Goal: Information Seeking & Learning: Learn about a topic

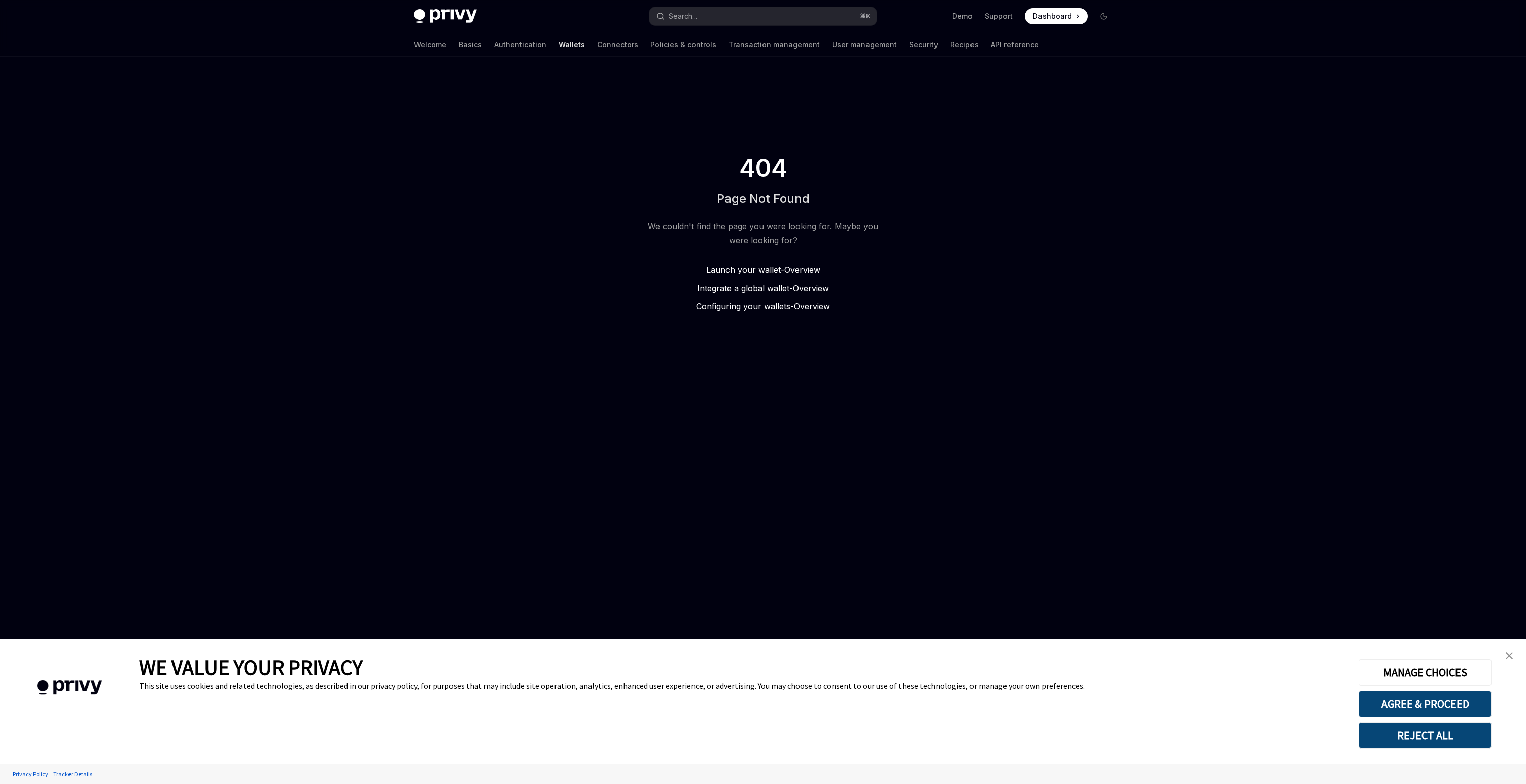
click at [756, 267] on span "Launch your wallet -" at bounding box center [745, 270] width 78 height 10
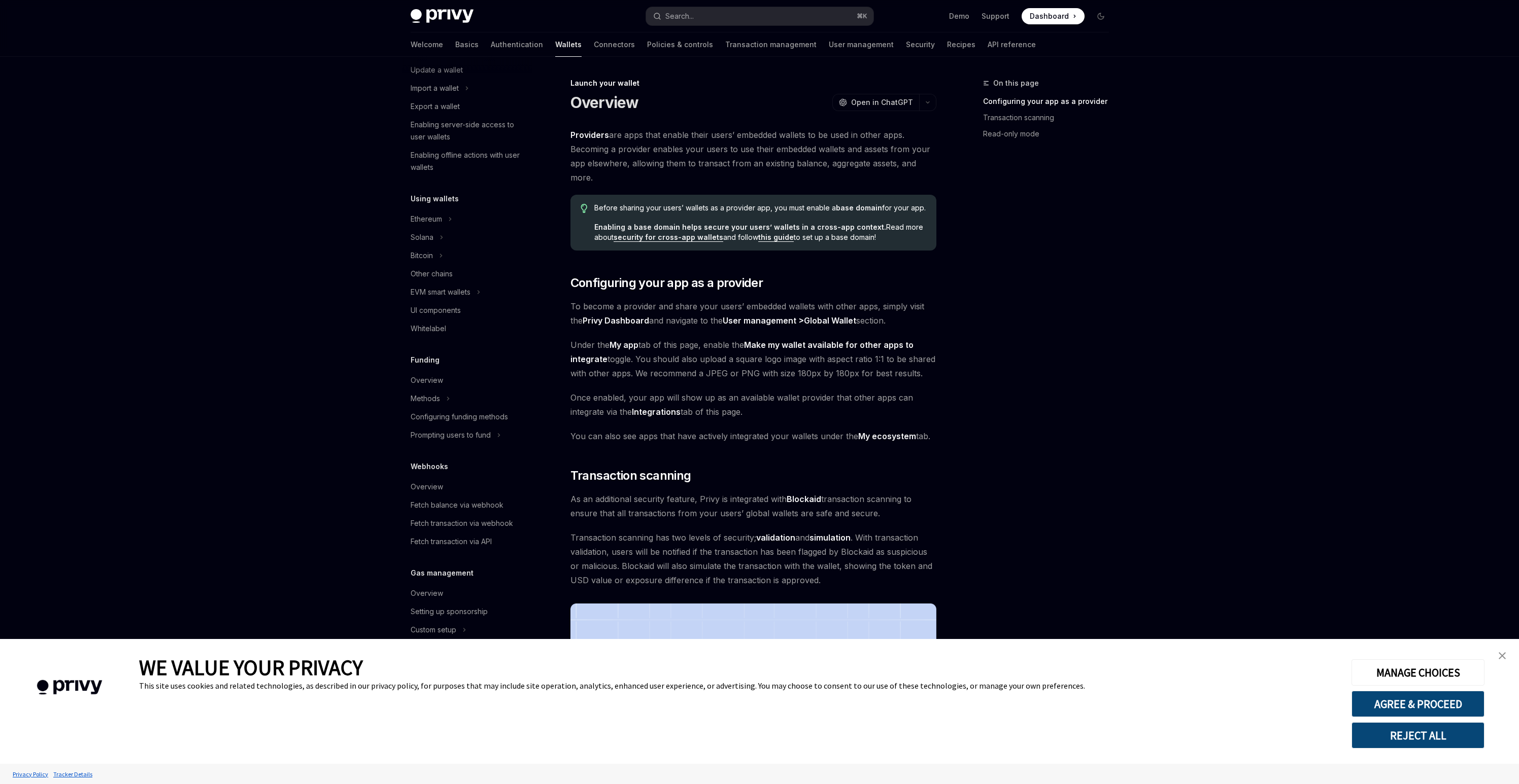
drag, startPoint x: 1507, startPoint y: 659, endPoint x: 1453, endPoint y: 644, distance: 56.0
click at [1507, 659] on link "close banner" at bounding box center [1502, 656] width 20 height 20
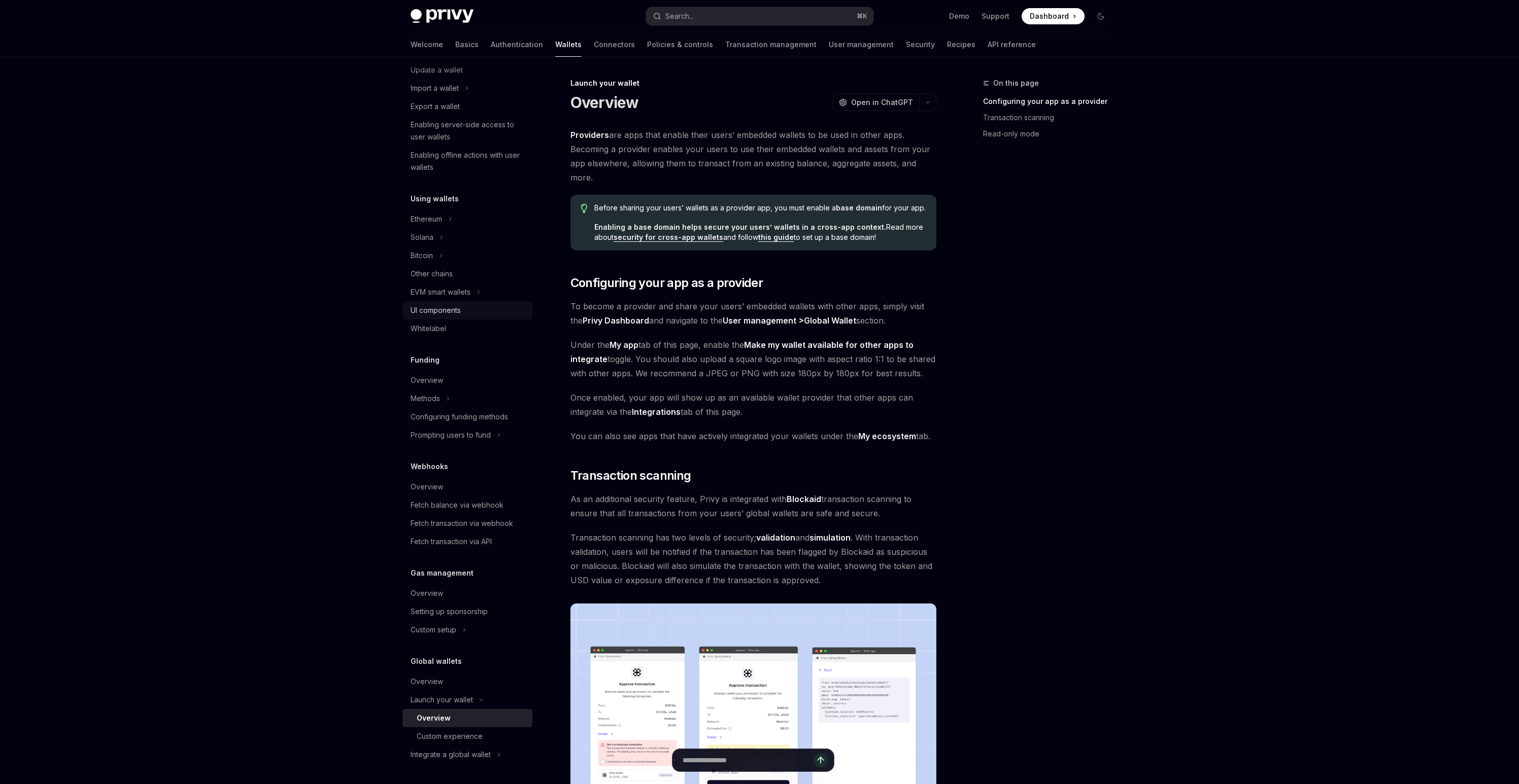
click at [443, 312] on div "UI components" at bounding box center [435, 310] width 50 height 12
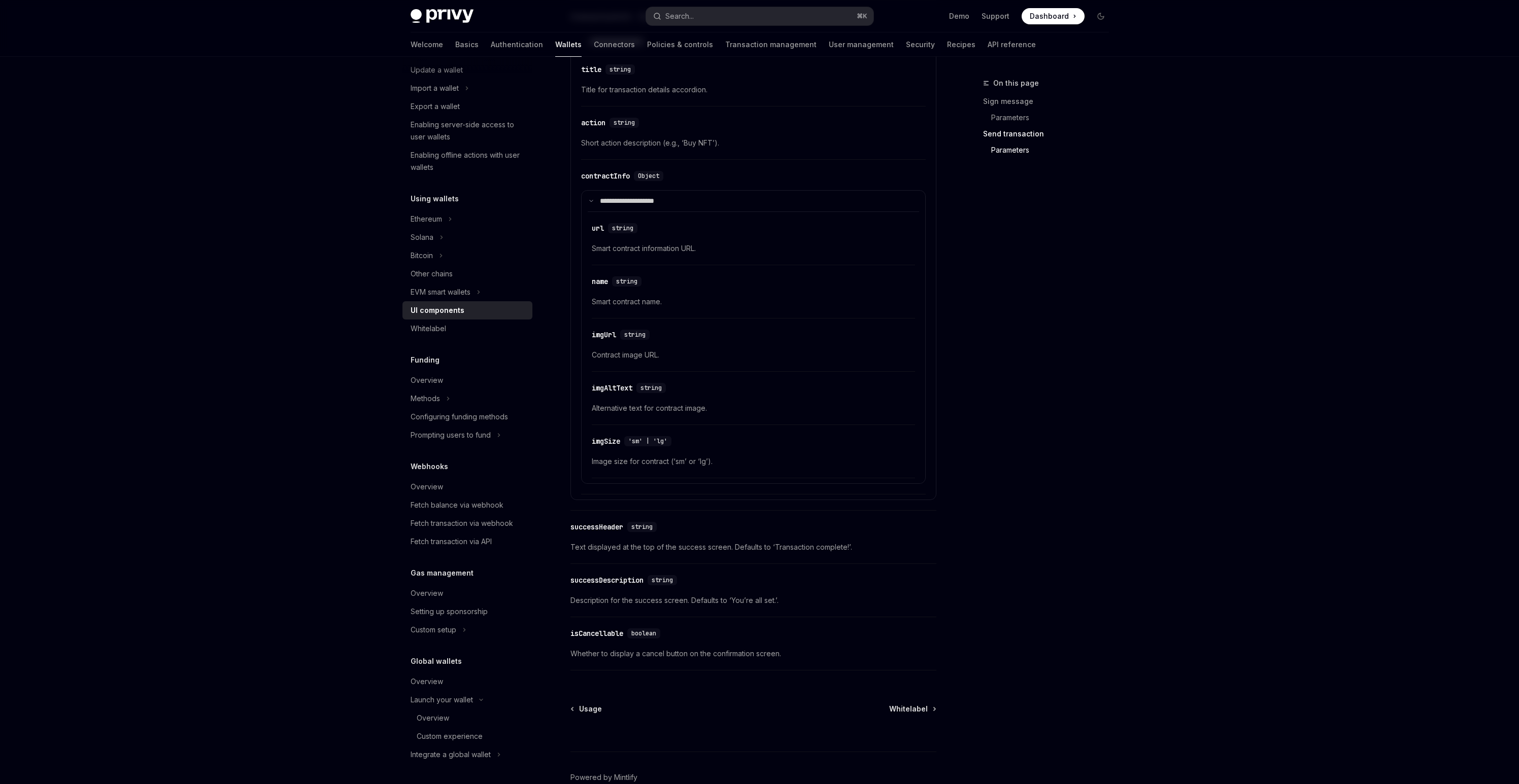
scroll to position [1506, 0]
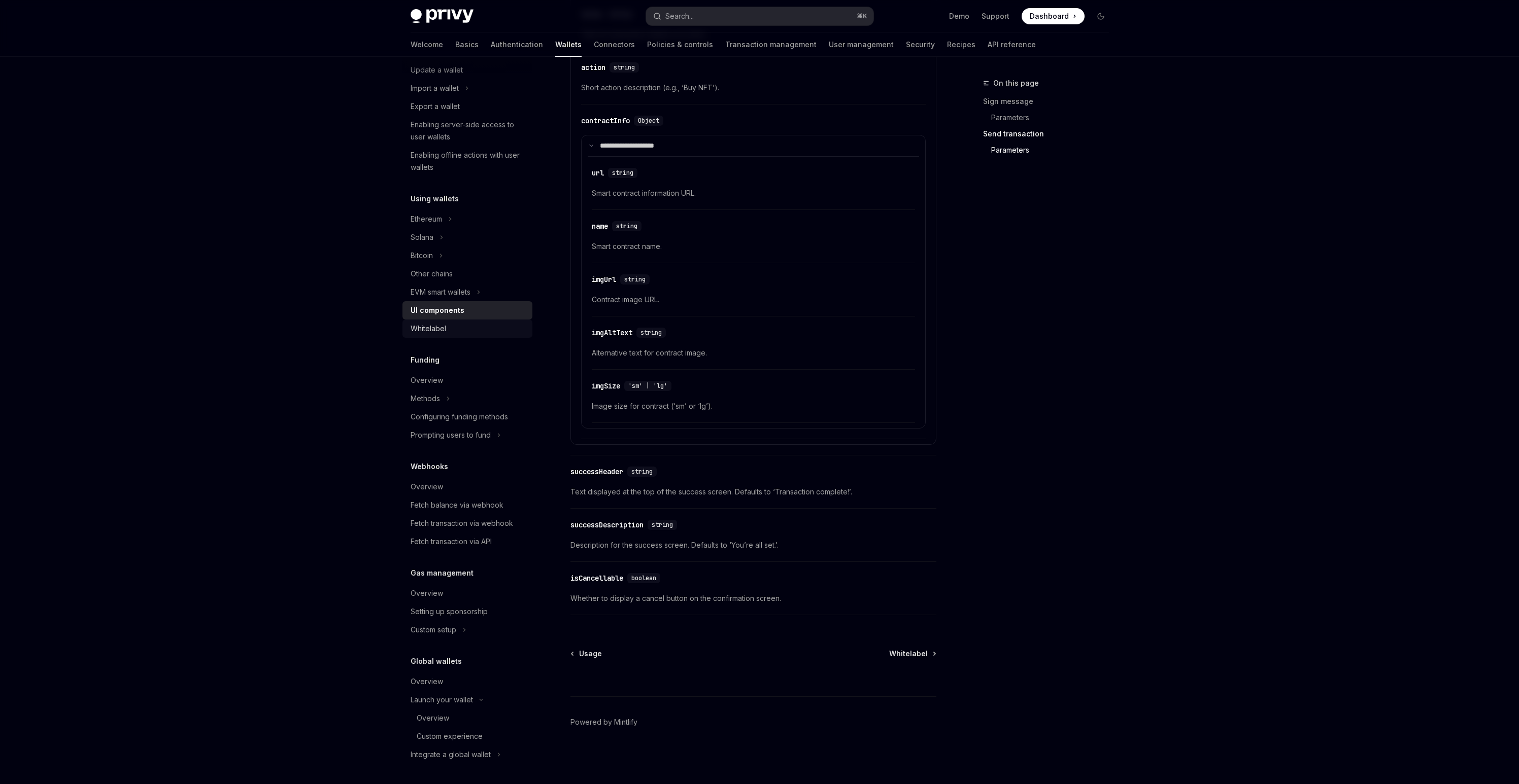
click at [419, 335] on div "Whitelabel" at bounding box center [428, 329] width 36 height 12
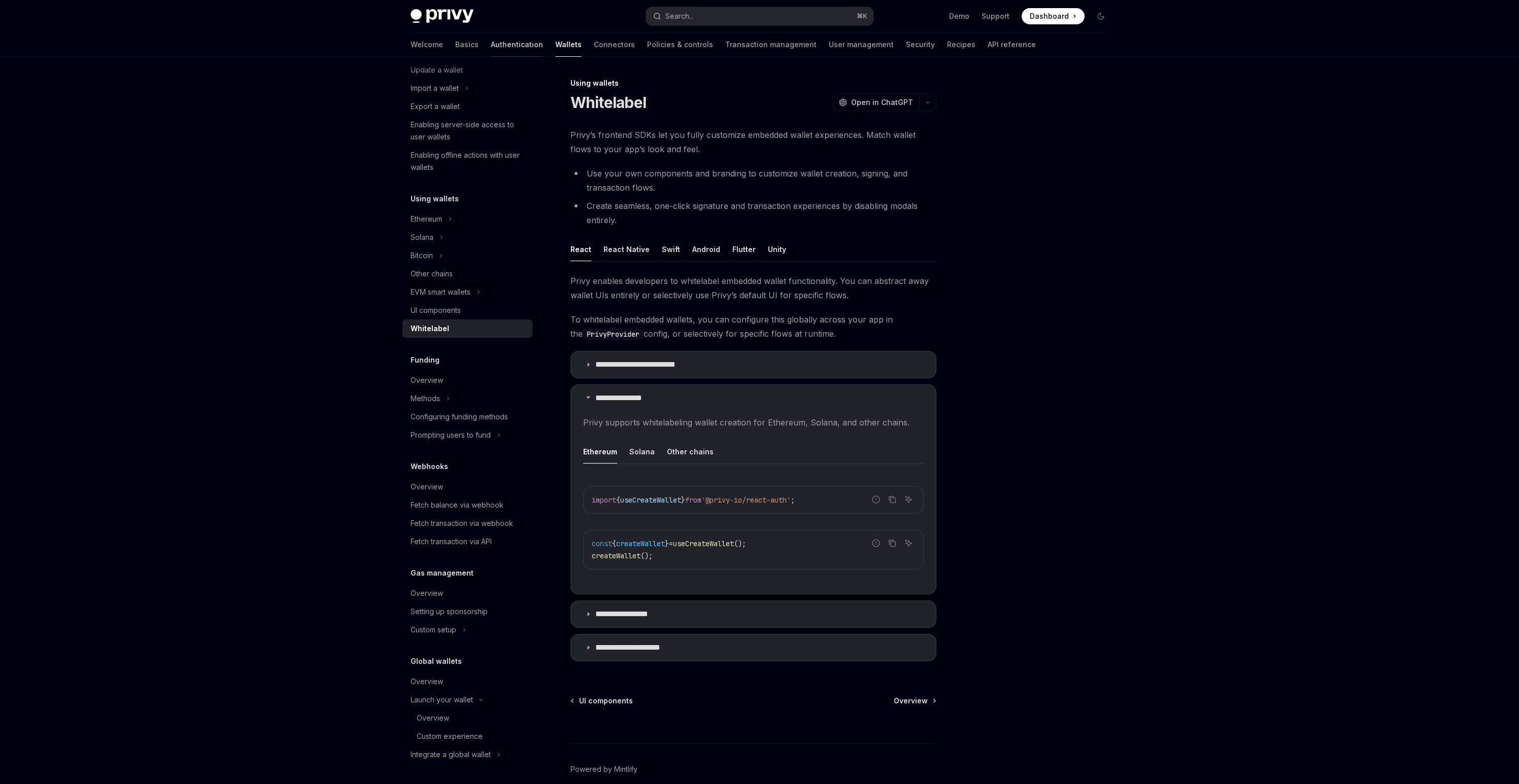
click at [490, 48] on link "Authentication" at bounding box center [516, 45] width 52 height 24
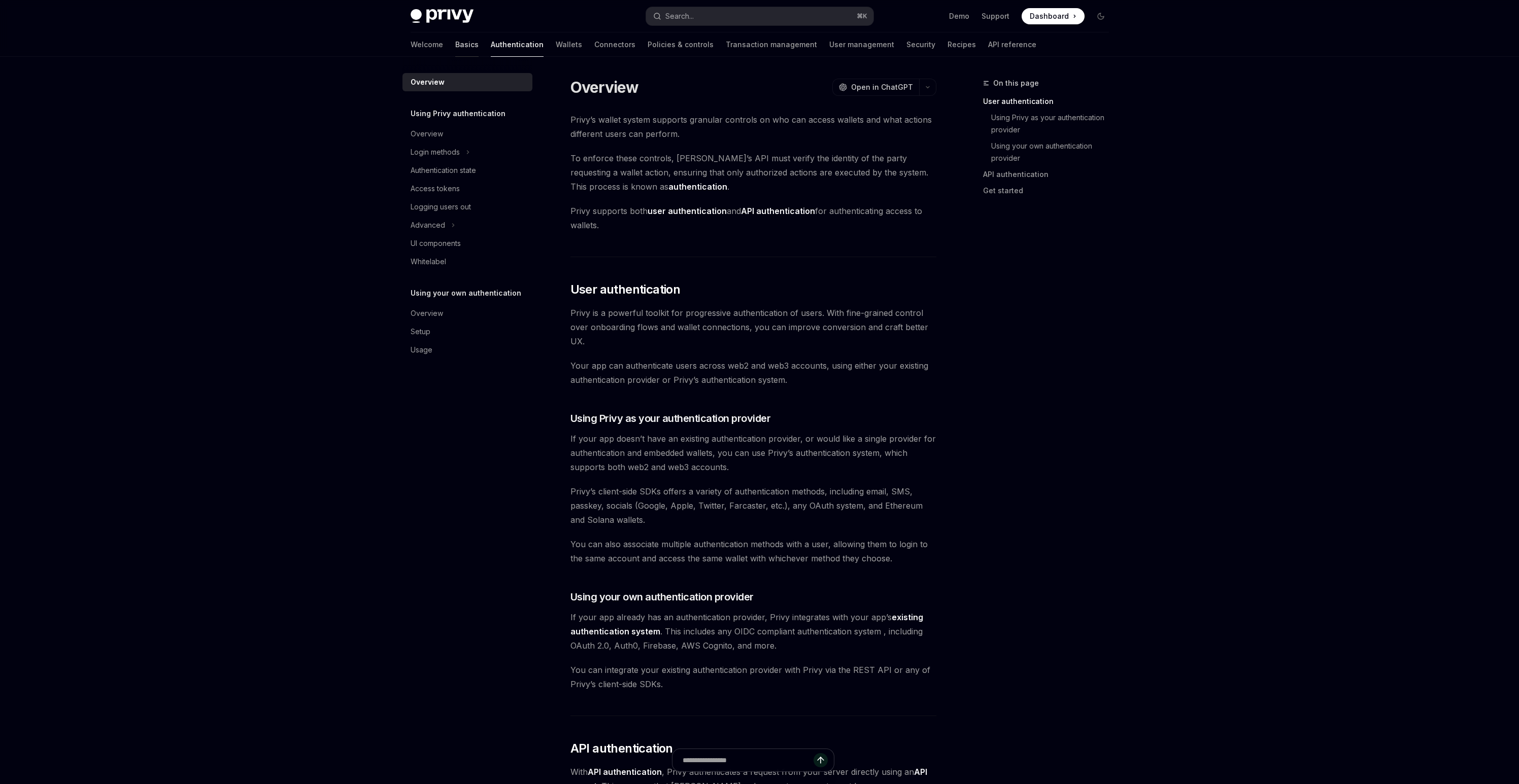
click at [455, 48] on link "Basics" at bounding box center [466, 45] width 23 height 24
type textarea "*"
